Goal: Task Accomplishment & Management: Manage account settings

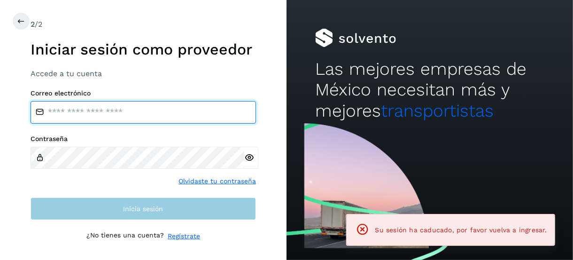
type input "**********"
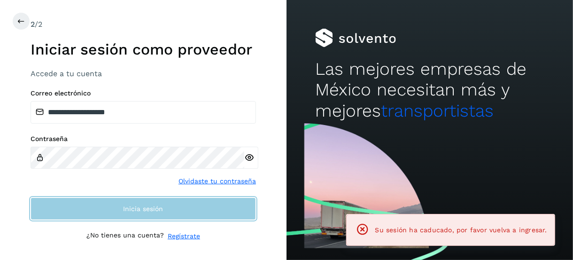
click at [140, 212] on button "Inicia sesión" at bounding box center [144, 208] width 226 height 23
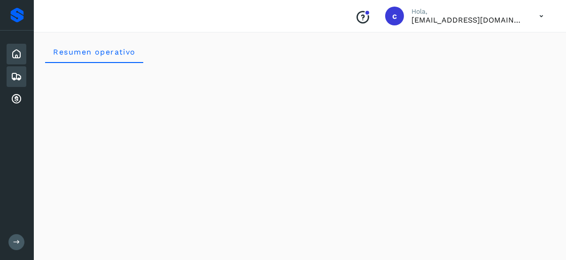
click at [16, 79] on icon at bounding box center [16, 76] width 11 height 11
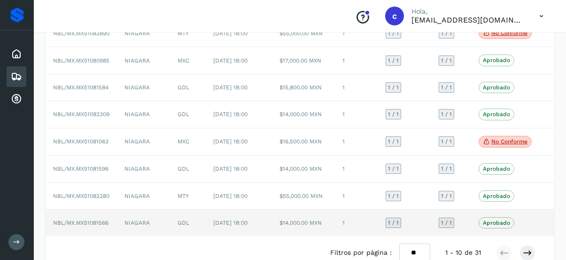
scroll to position [172, 0]
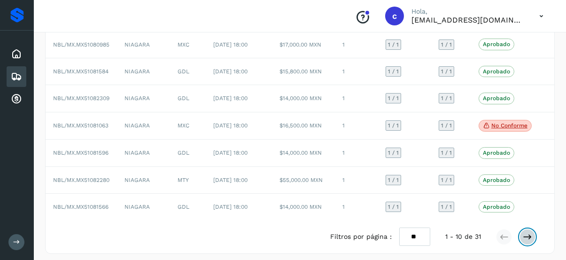
click at [533, 234] on icon at bounding box center [527, 236] width 9 height 9
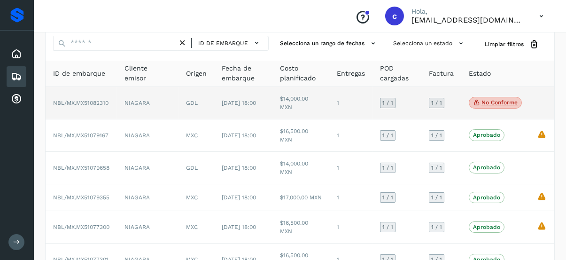
scroll to position [0, 0]
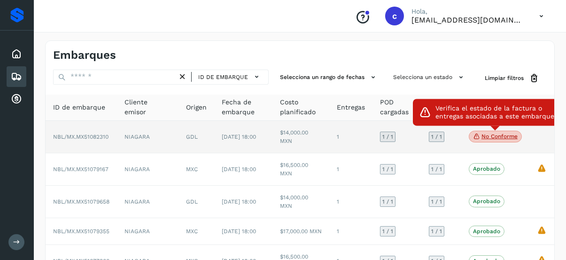
click at [501, 138] on p "No conforme" at bounding box center [500, 136] width 36 height 7
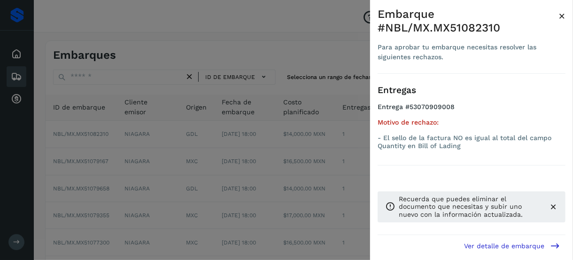
drag, startPoint x: 288, startPoint y: 80, endPoint x: 295, endPoint y: 89, distance: 12.0
click at [289, 81] on div at bounding box center [286, 130] width 573 height 260
